Goal: Information Seeking & Learning: Learn about a topic

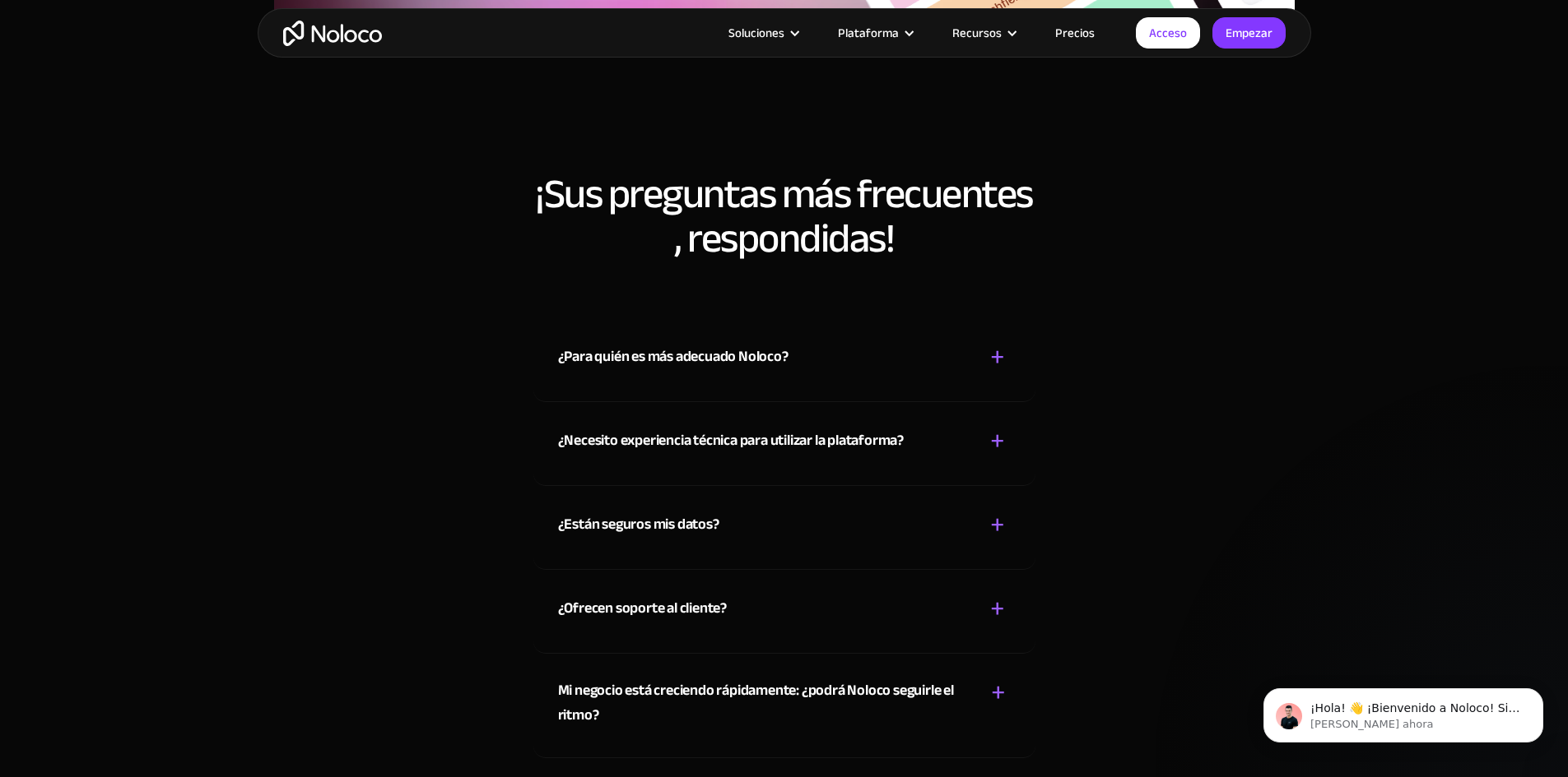
scroll to position [8872, 0]
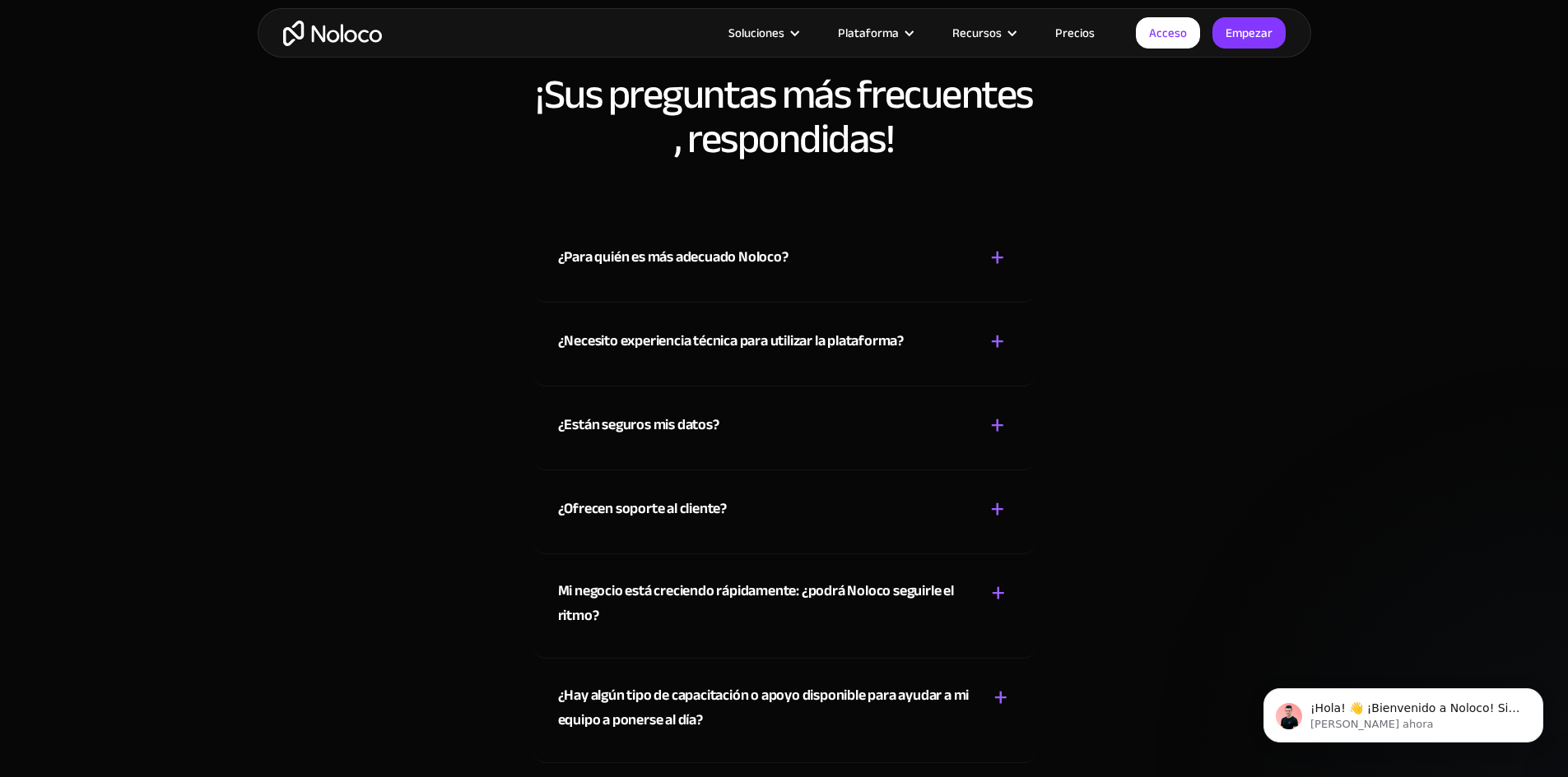
click at [982, 277] on div "¿Para quién es más adecuado Noloco? + -" at bounding box center [784, 248] width 452 height 58
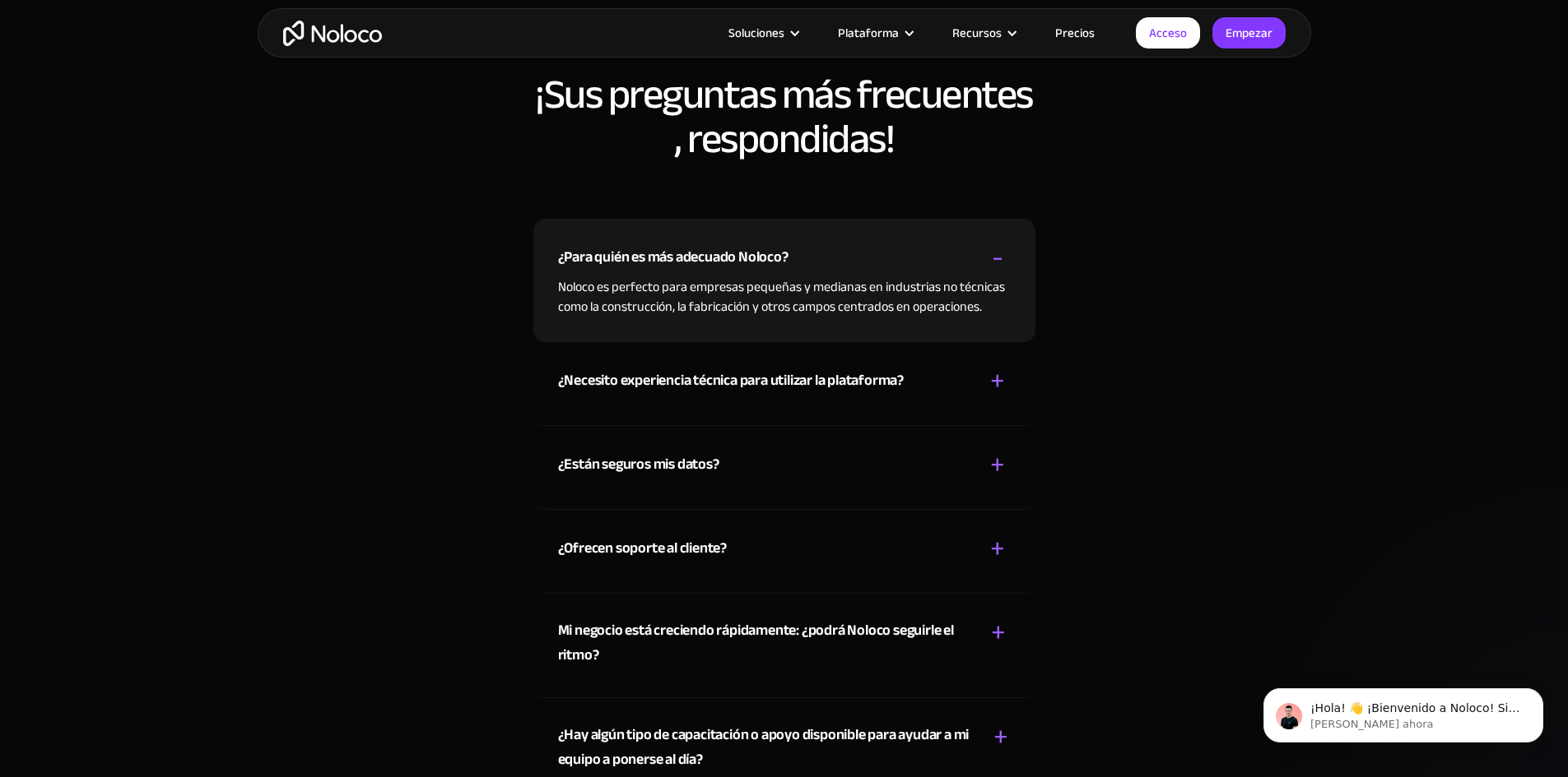
click at [992, 285] on font "-" at bounding box center [998, 257] width 11 height 54
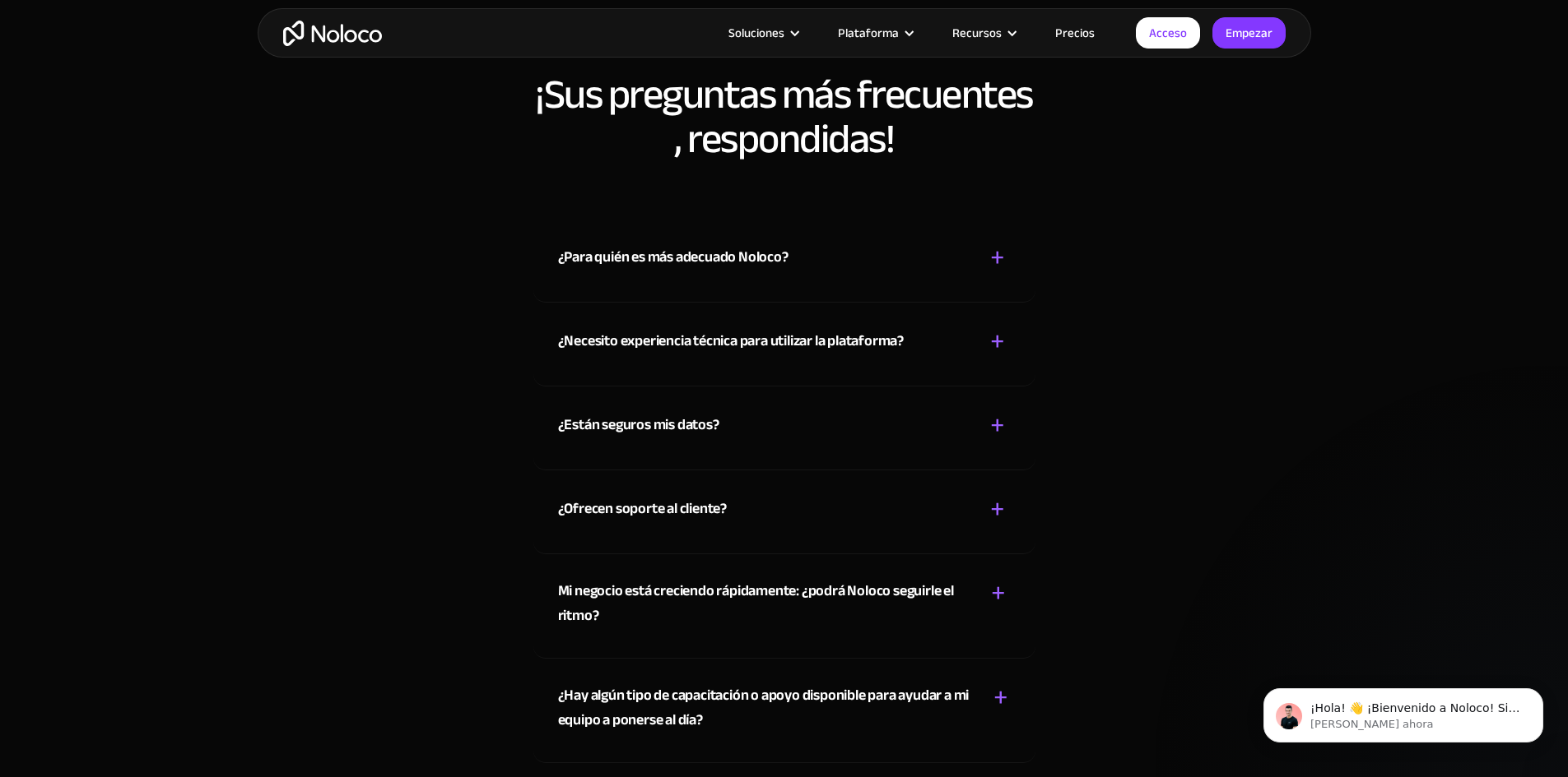
click at [982, 361] on div "¿Necesito experiencia técnica para utilizar la plataforma? + -" at bounding box center [784, 331] width 452 height 58
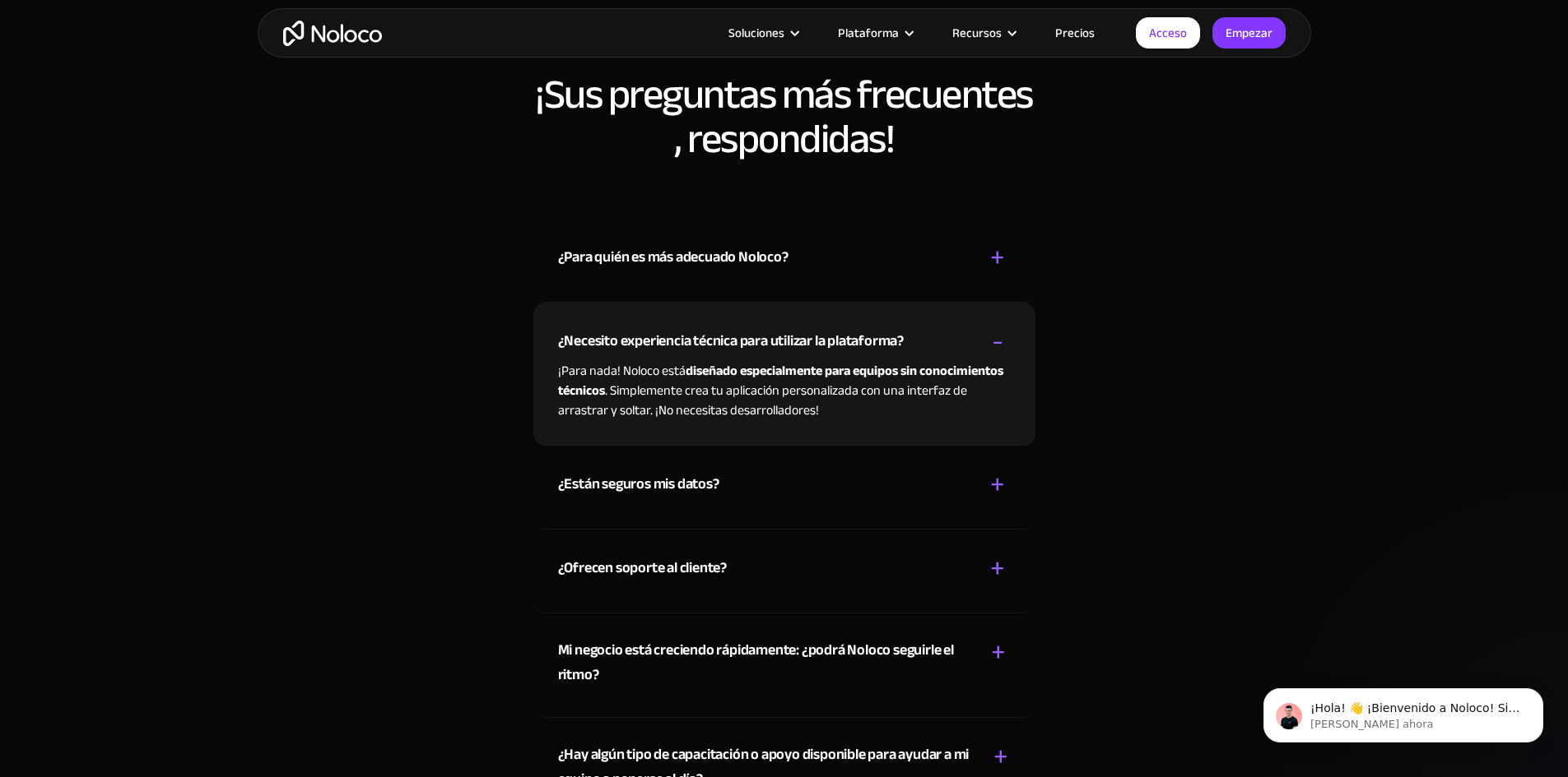
click at [982, 361] on div "¿Necesito experiencia técnica para utilizar la plataforma? + -" at bounding box center [784, 331] width 452 height 58
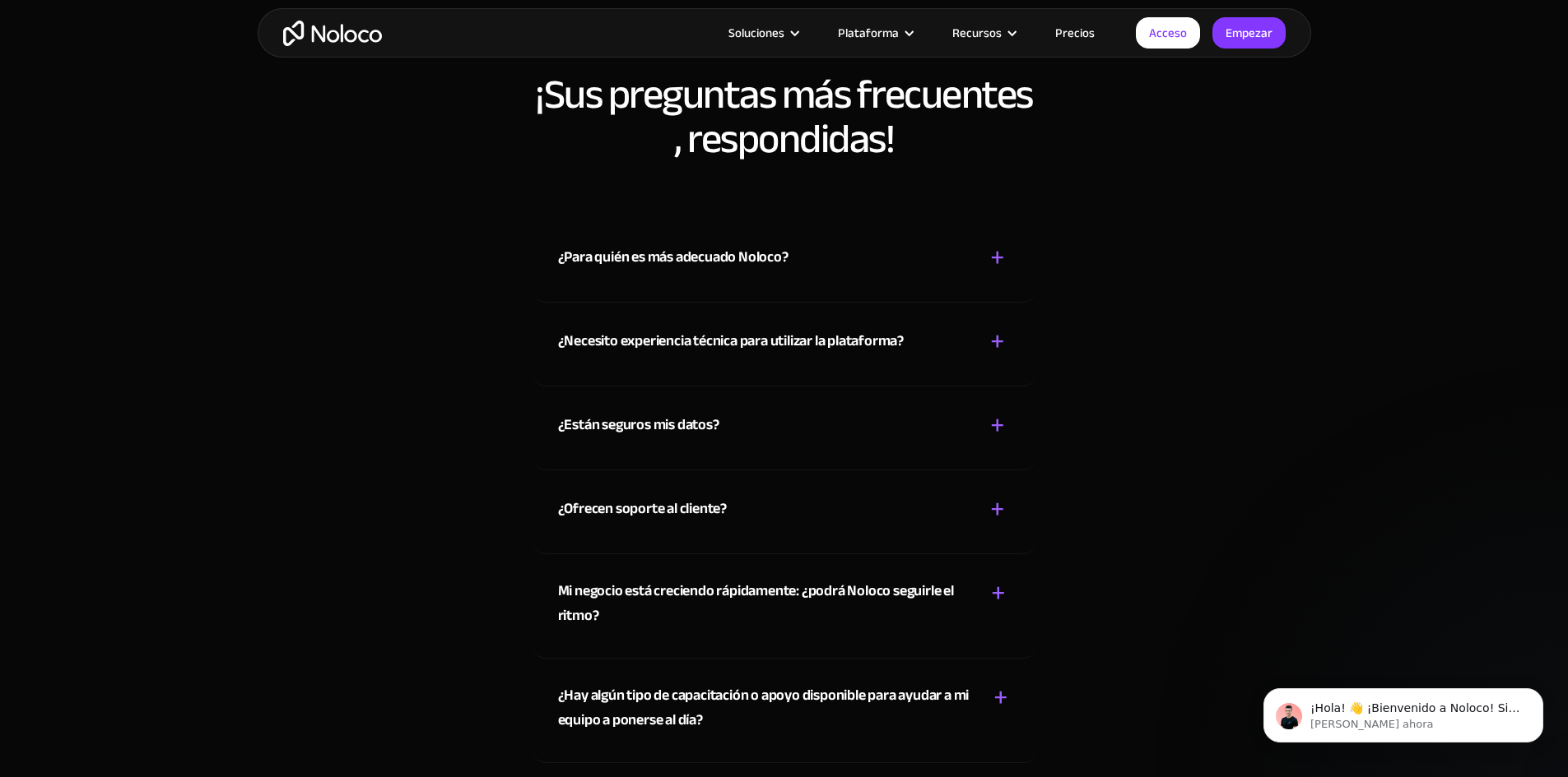
click at [995, 452] on font "+" at bounding box center [998, 425] width 15 height 54
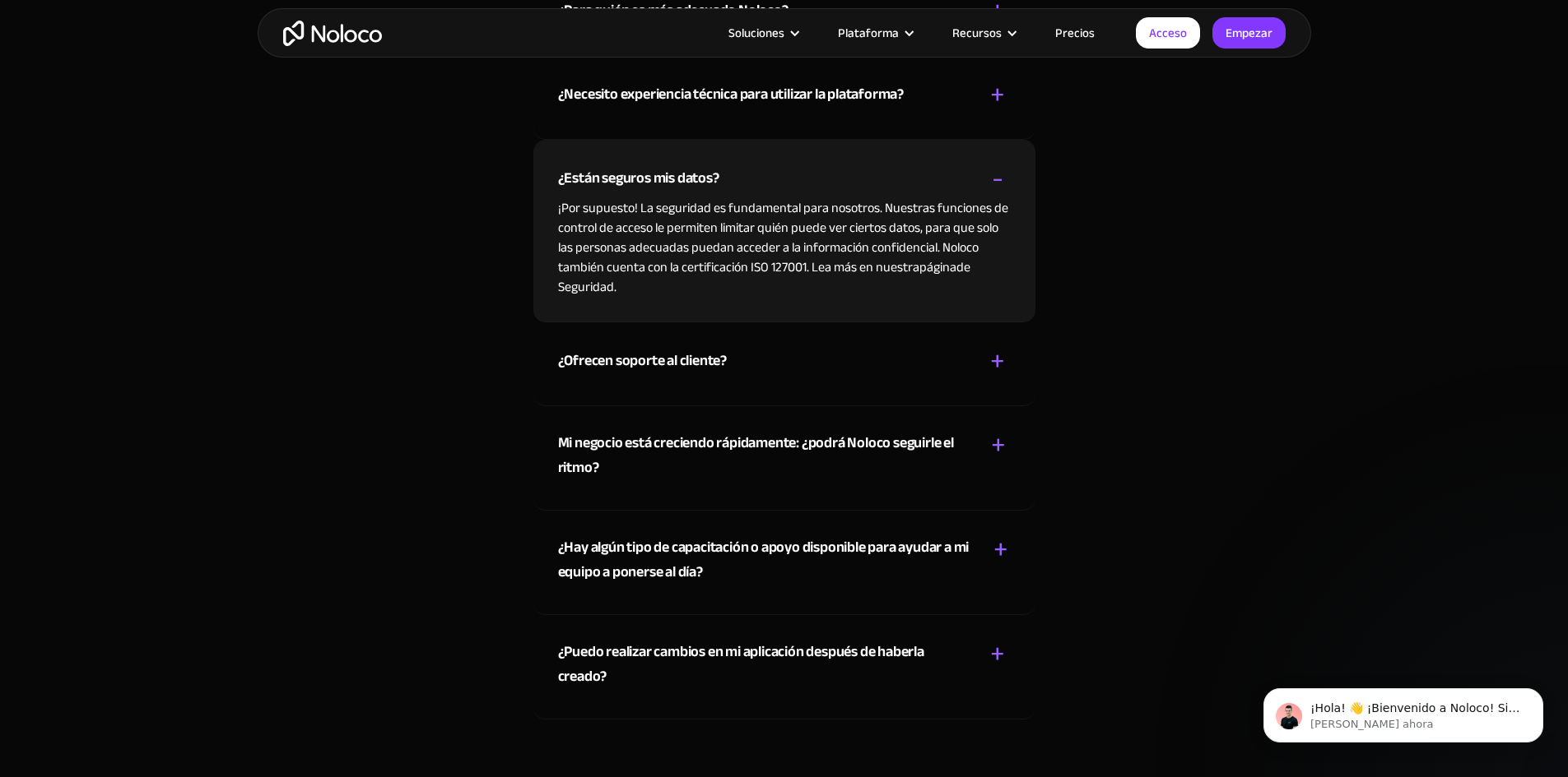
scroll to position [9201, 0]
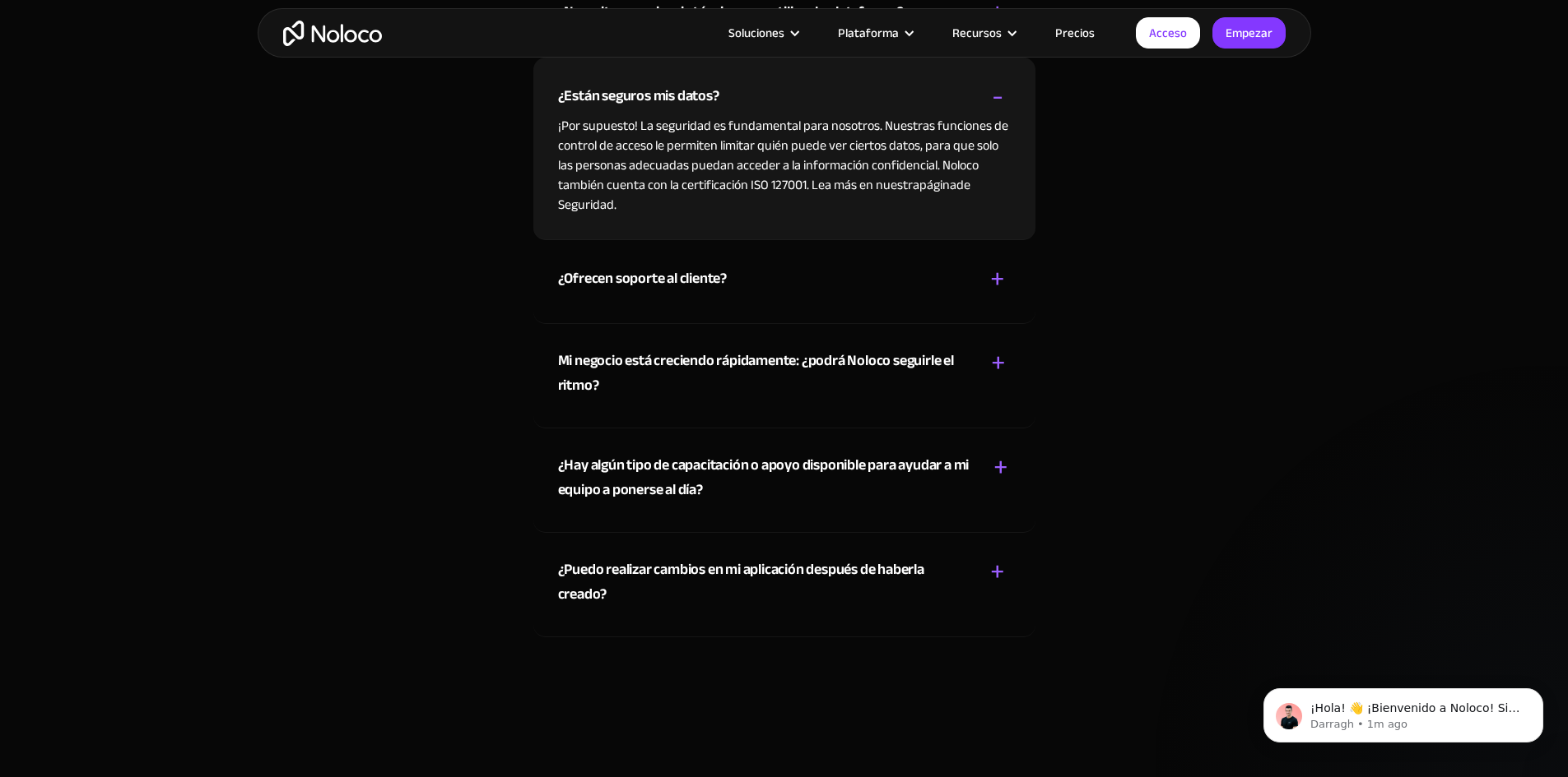
click at [1001, 390] on font "+" at bounding box center [998, 363] width 15 height 54
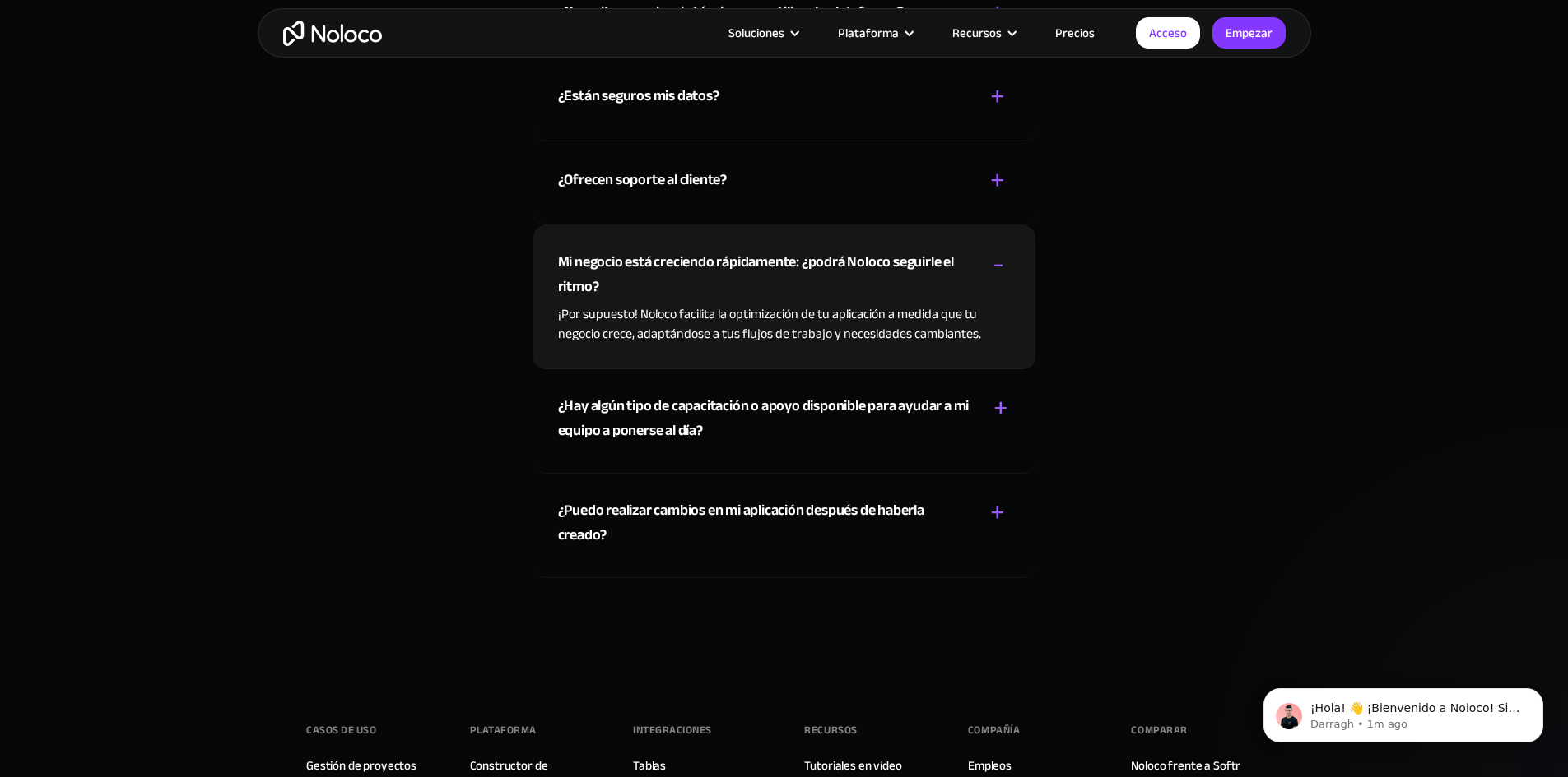
drag, startPoint x: 994, startPoint y: 443, endPoint x: 1002, endPoint y: 443, distance: 8.0
click at [995, 435] on font "+" at bounding box center [1001, 408] width 15 height 54
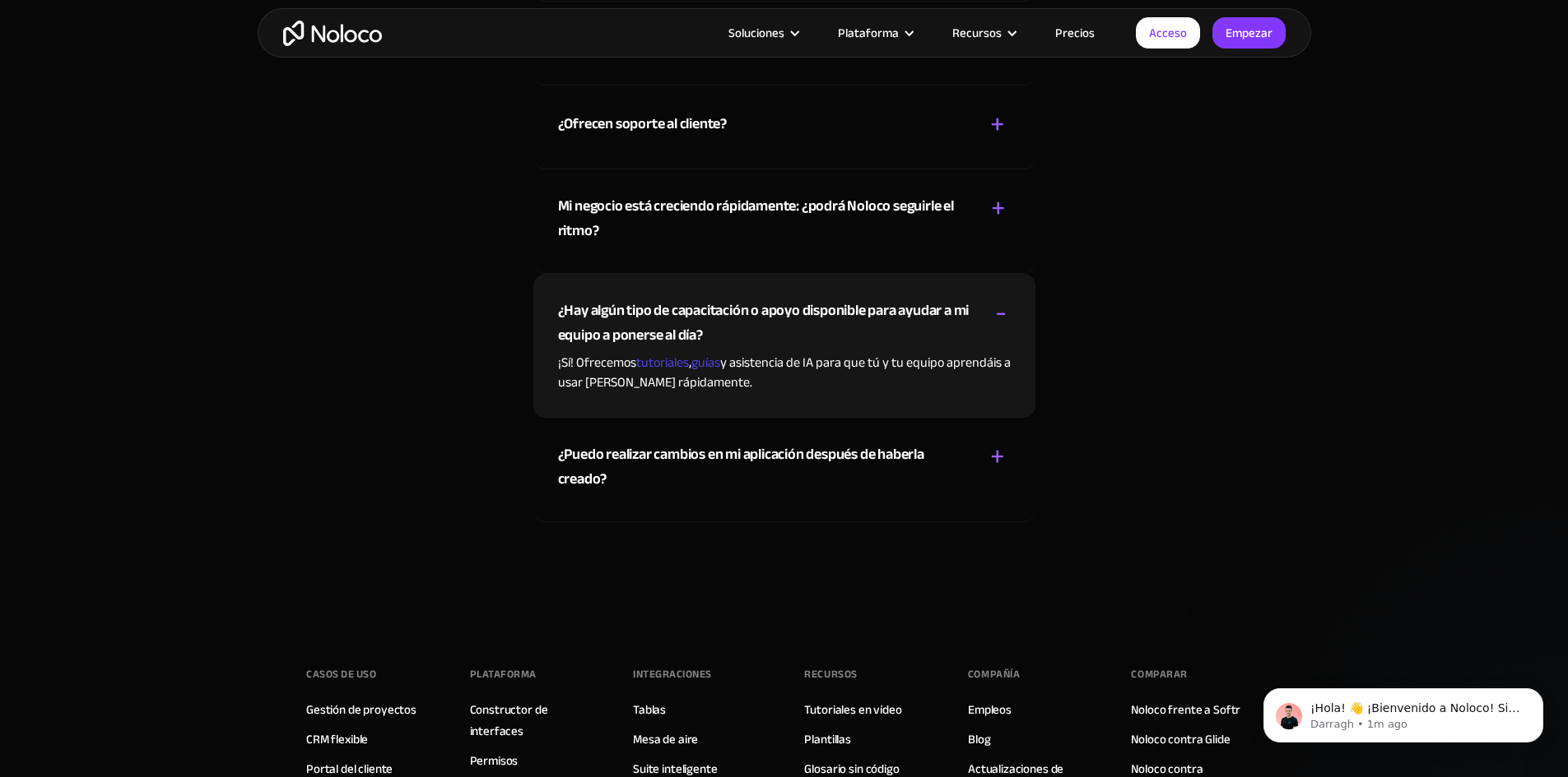
scroll to position [9283, 0]
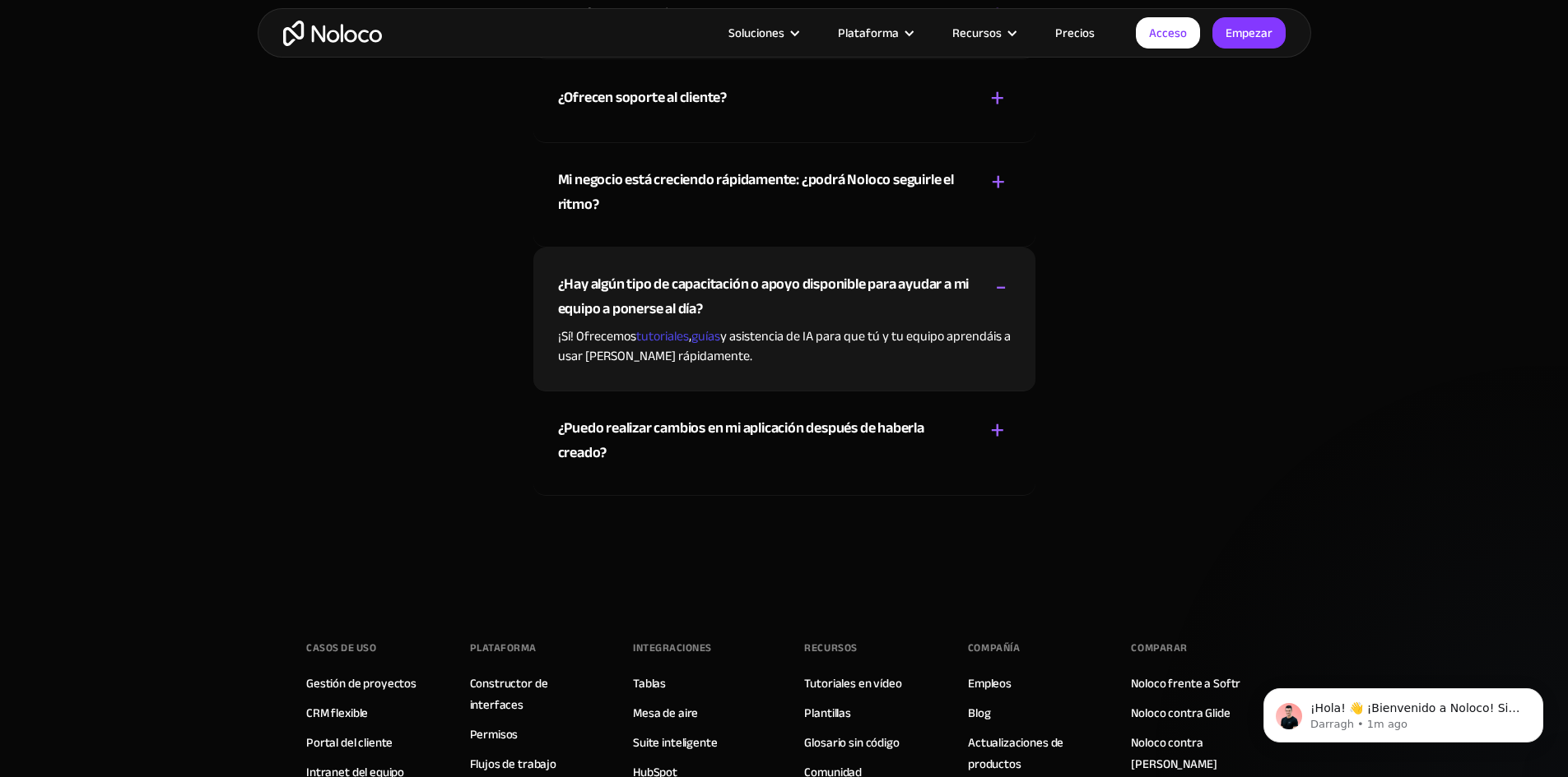
click at [998, 458] on font "+" at bounding box center [998, 431] width 15 height 54
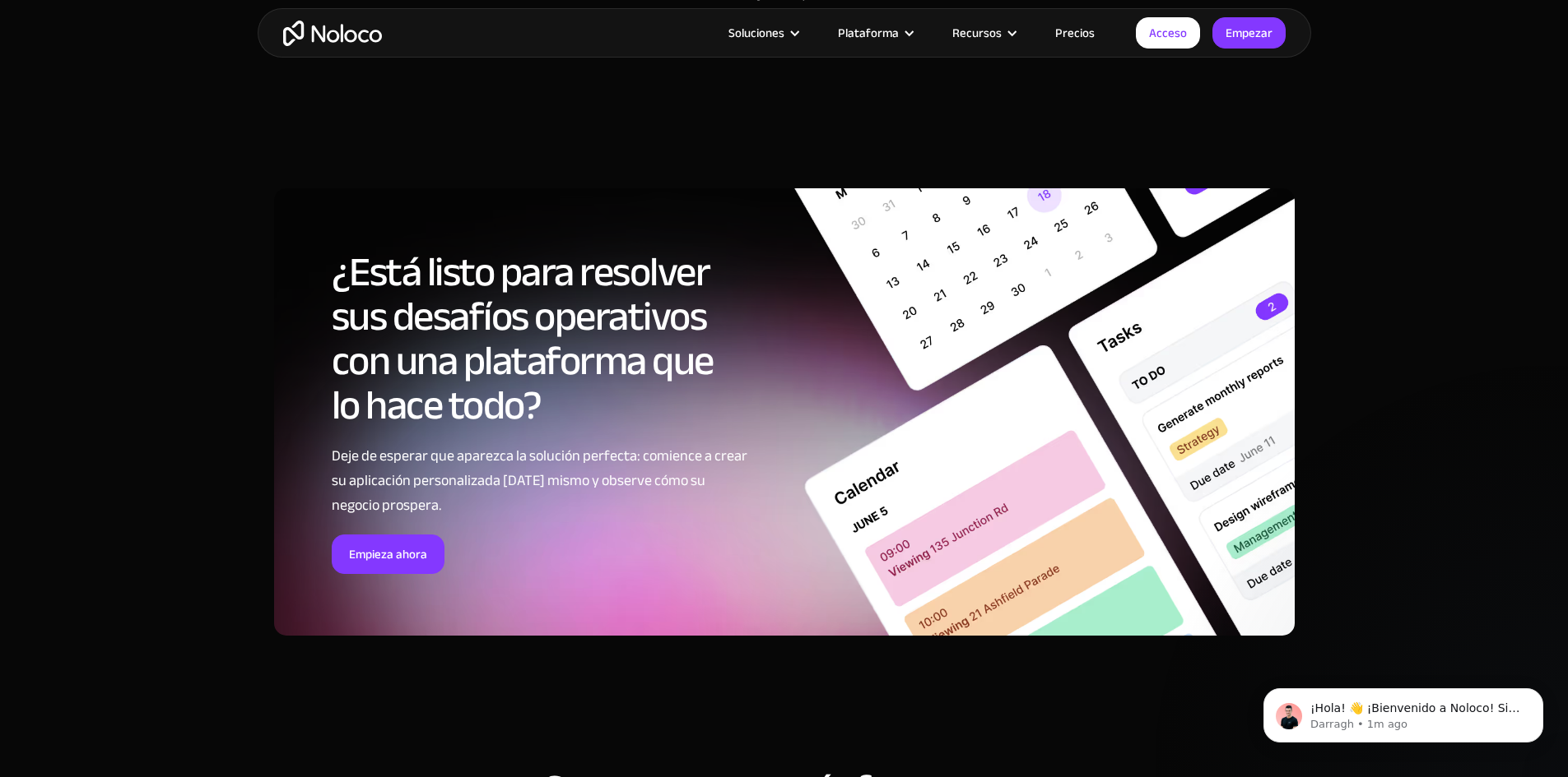
scroll to position [7967, 0]
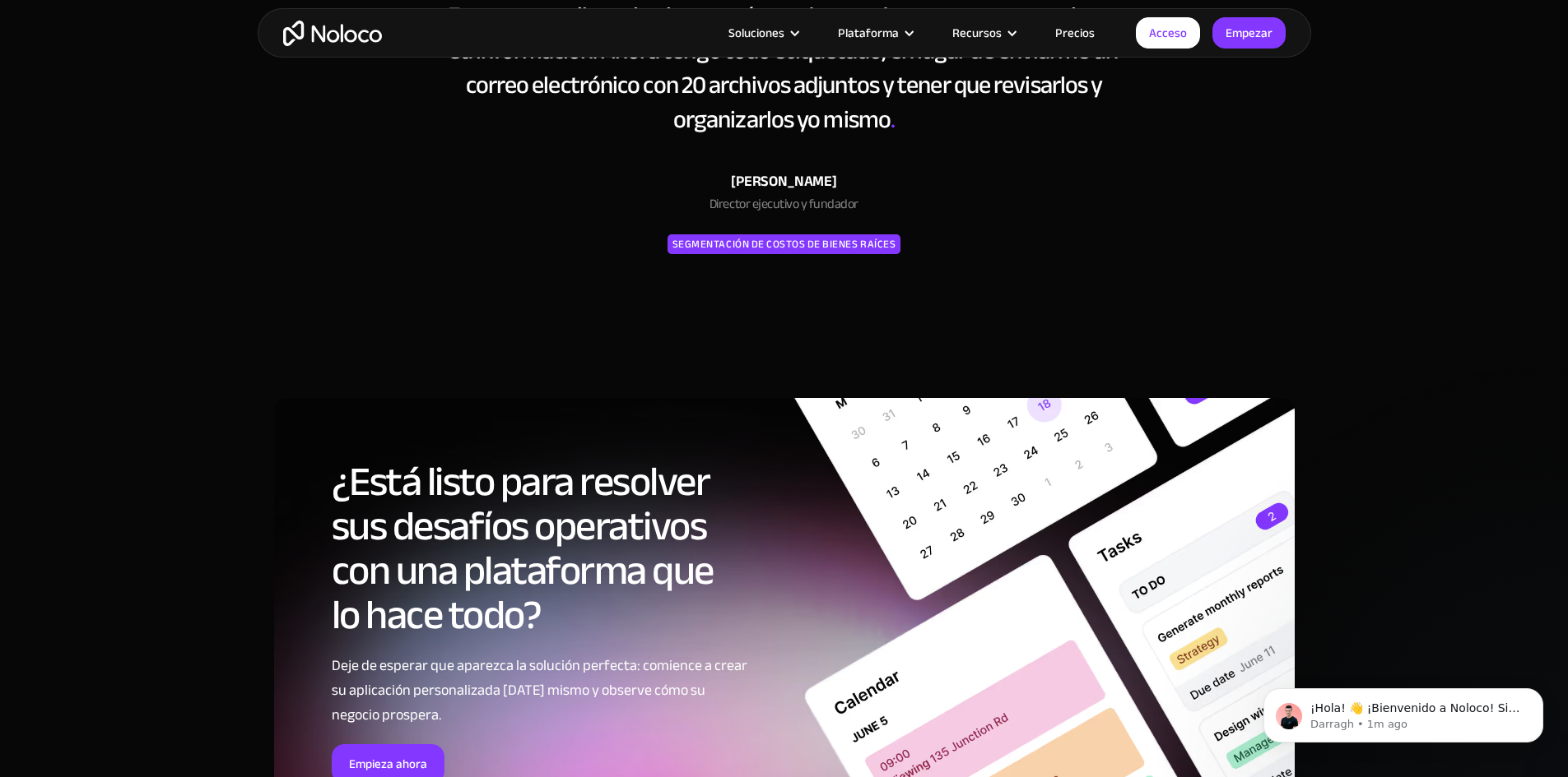
click at [1082, 35] on font "Precios" at bounding box center [1075, 33] width 39 height 23
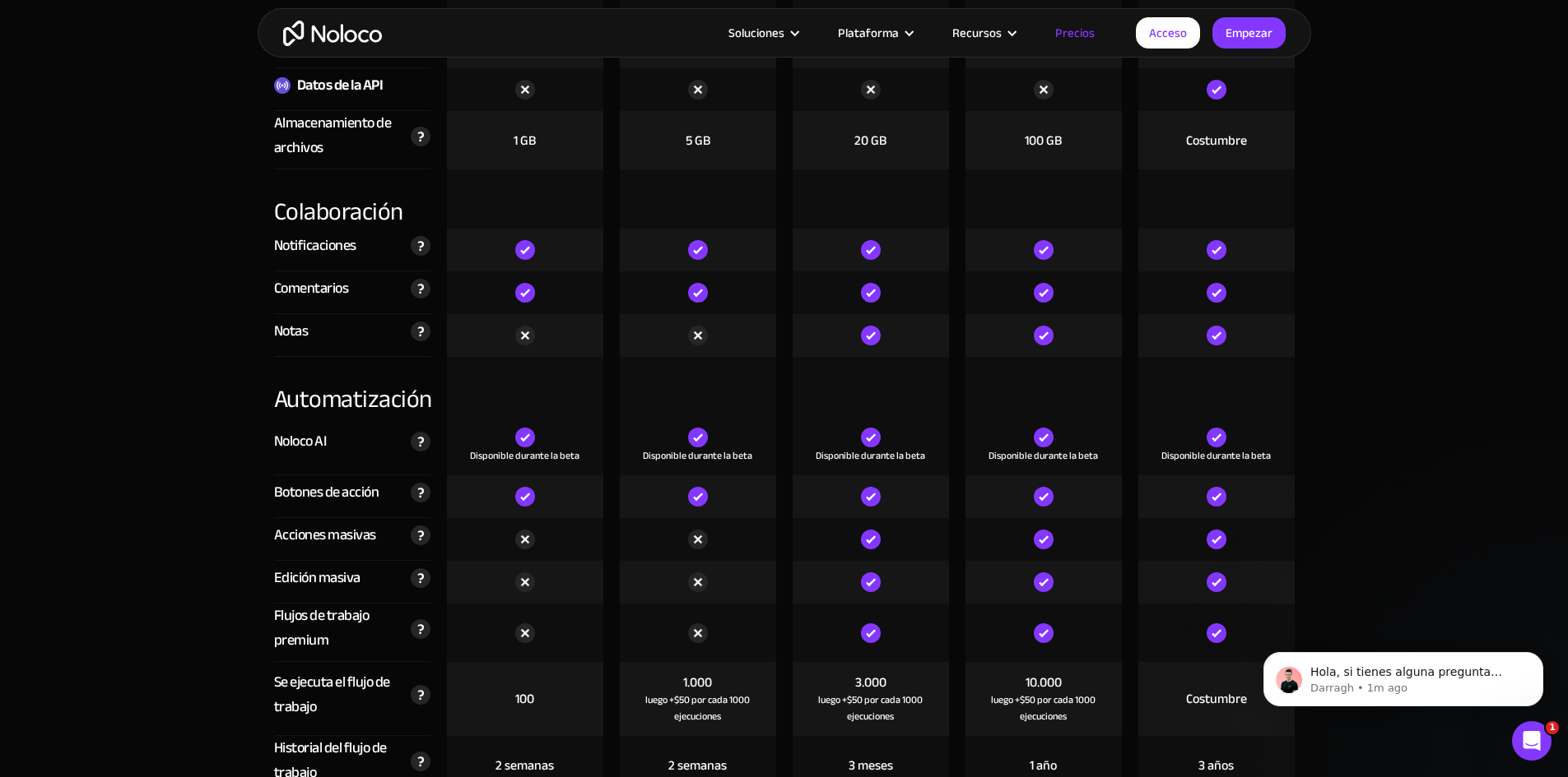
scroll to position [3208, 0]
